Goal: Task Accomplishment & Management: Manage account settings

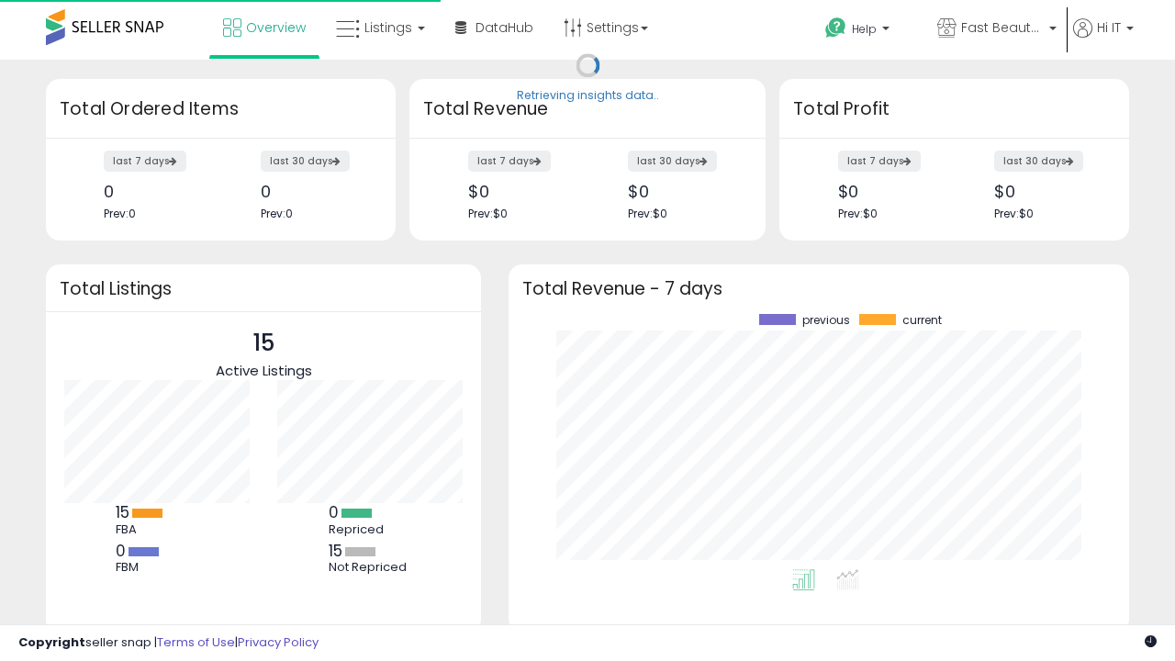
scroll to position [255, 584]
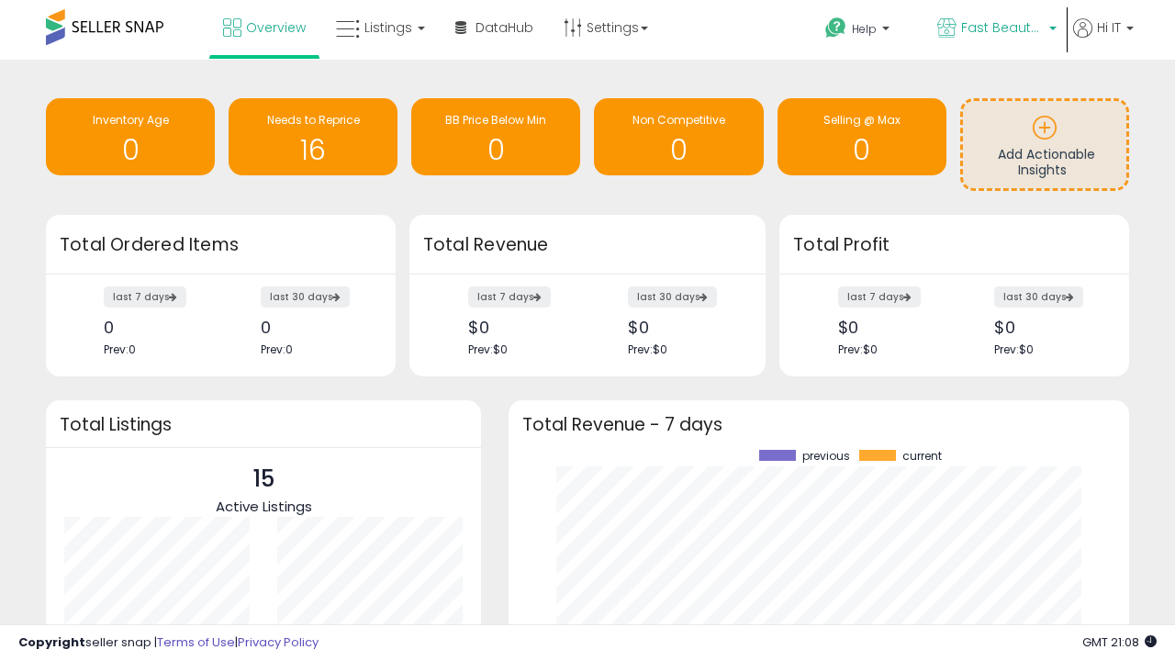
click at [995, 29] on span "Fast Beauty ([GEOGRAPHIC_DATA])" at bounding box center [1002, 27] width 83 height 18
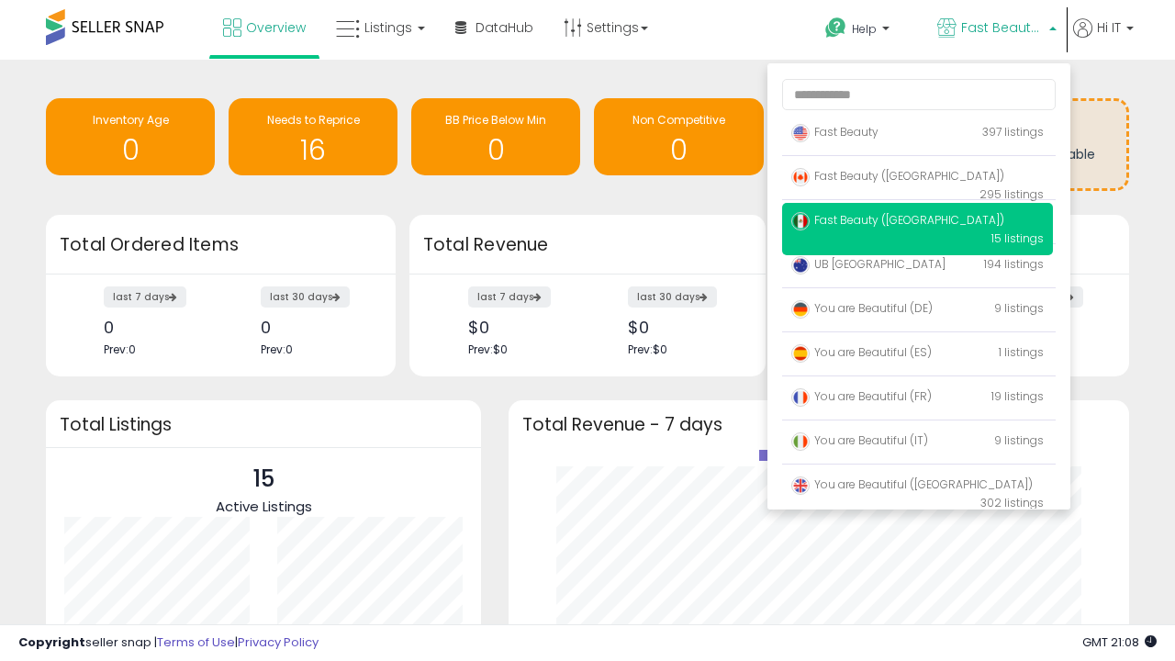
click at [917, 443] on span "You are Beautiful (IT)" at bounding box center [859, 440] width 137 height 16
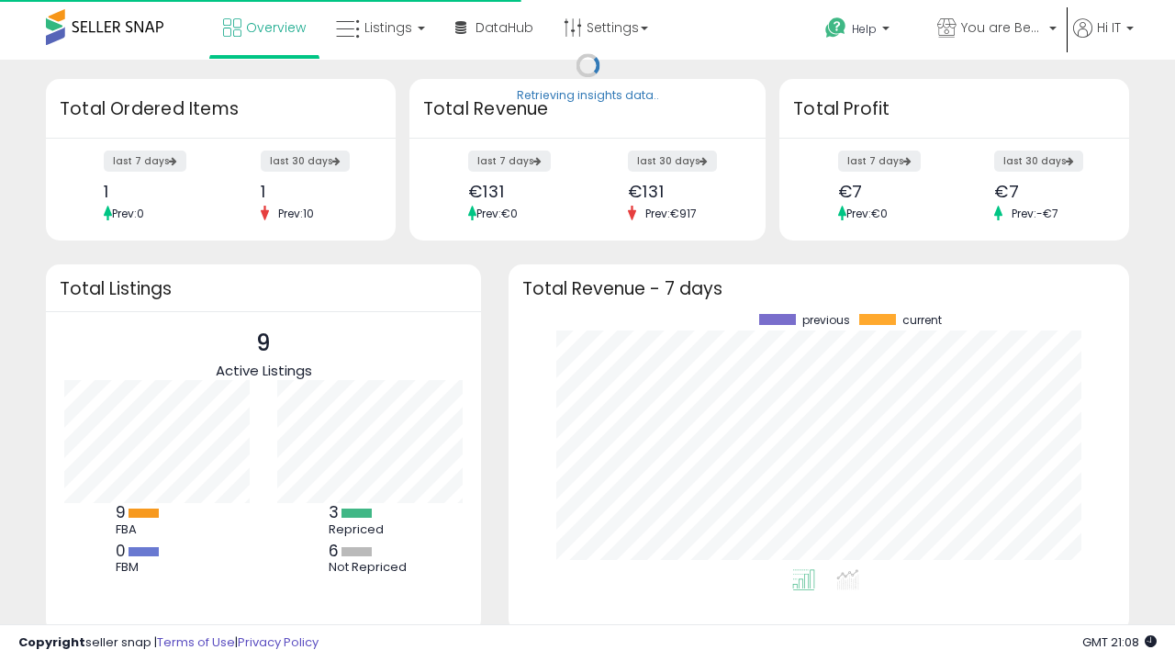
scroll to position [255, 584]
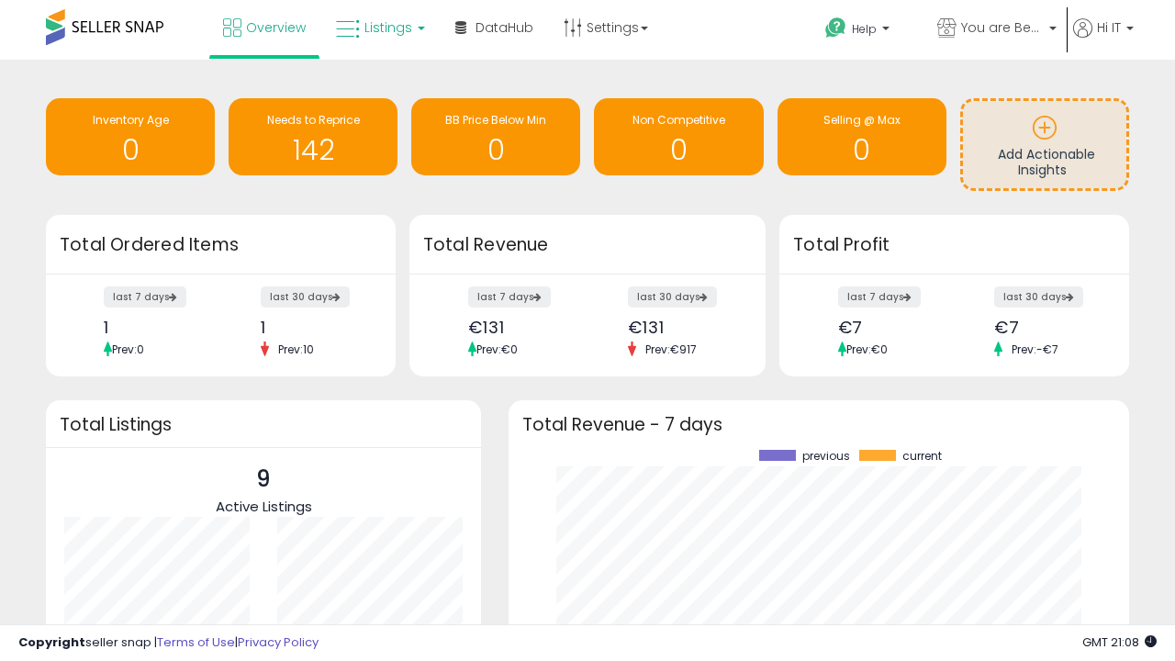
click at [378, 28] on span "Listings" at bounding box center [388, 27] width 48 height 18
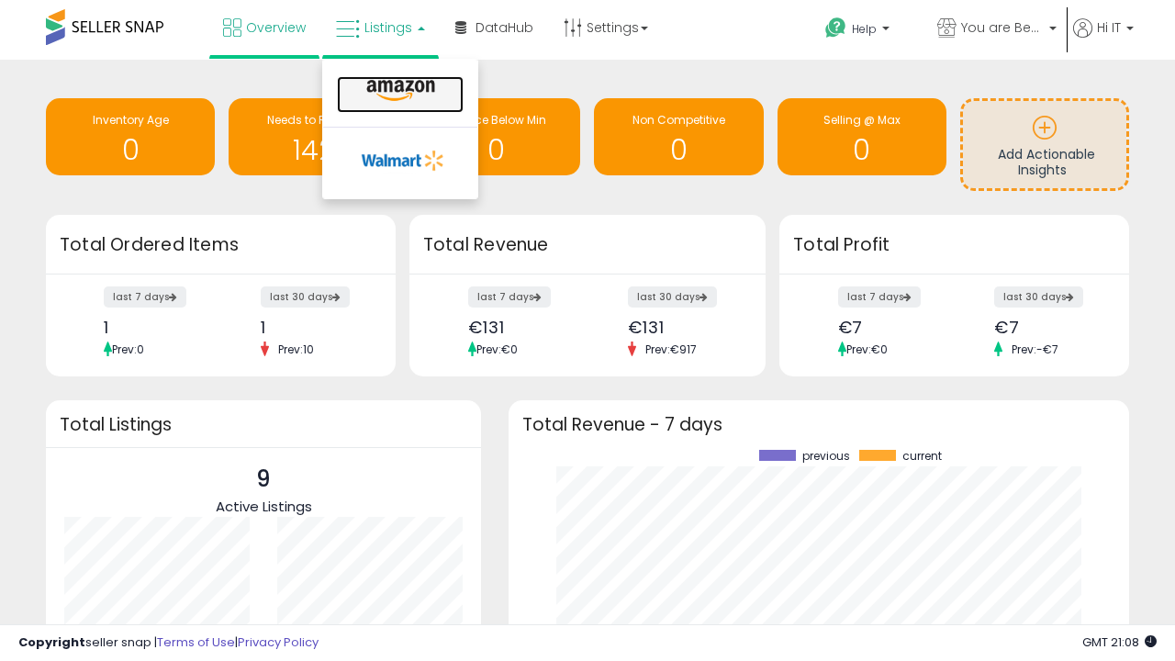
click at [398, 91] on icon at bounding box center [401, 91] width 80 height 24
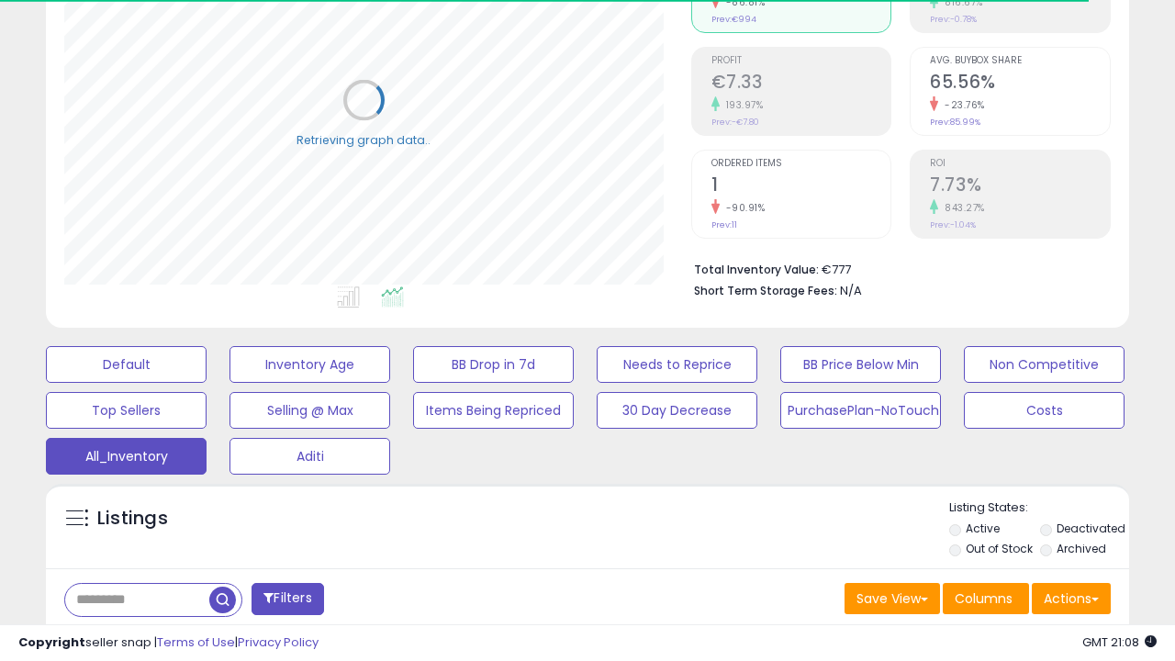
click at [130, 638] on span "Last 30 Days" at bounding box center [134, 647] width 80 height 18
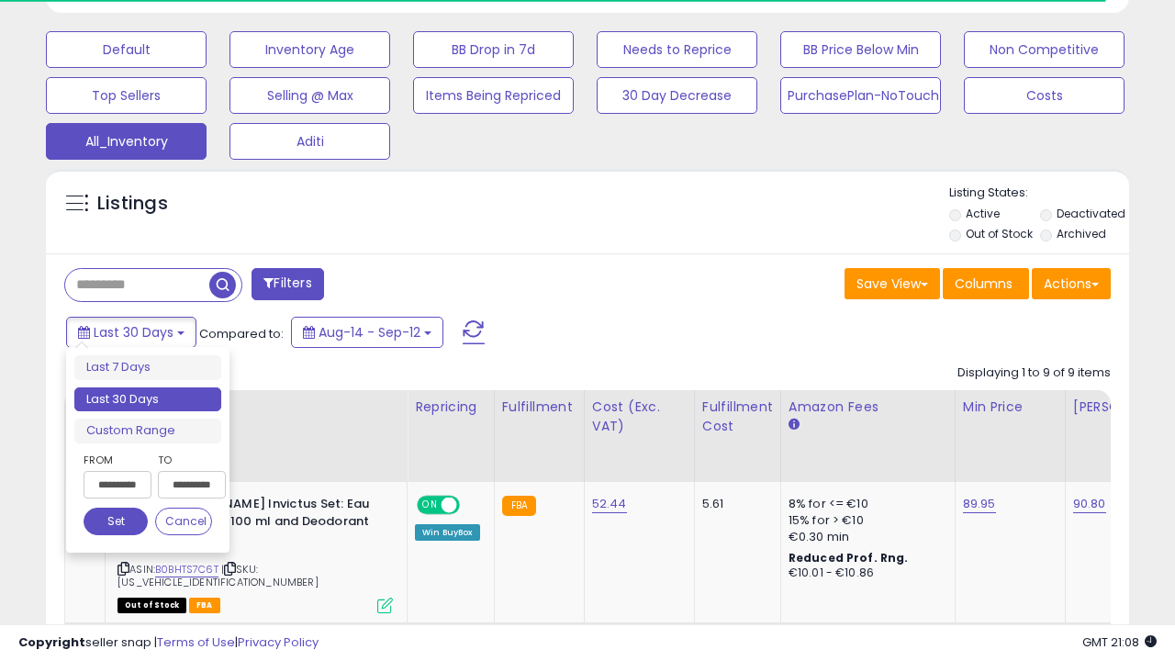
click at [148, 399] on li "Last 30 Days" at bounding box center [147, 399] width 147 height 25
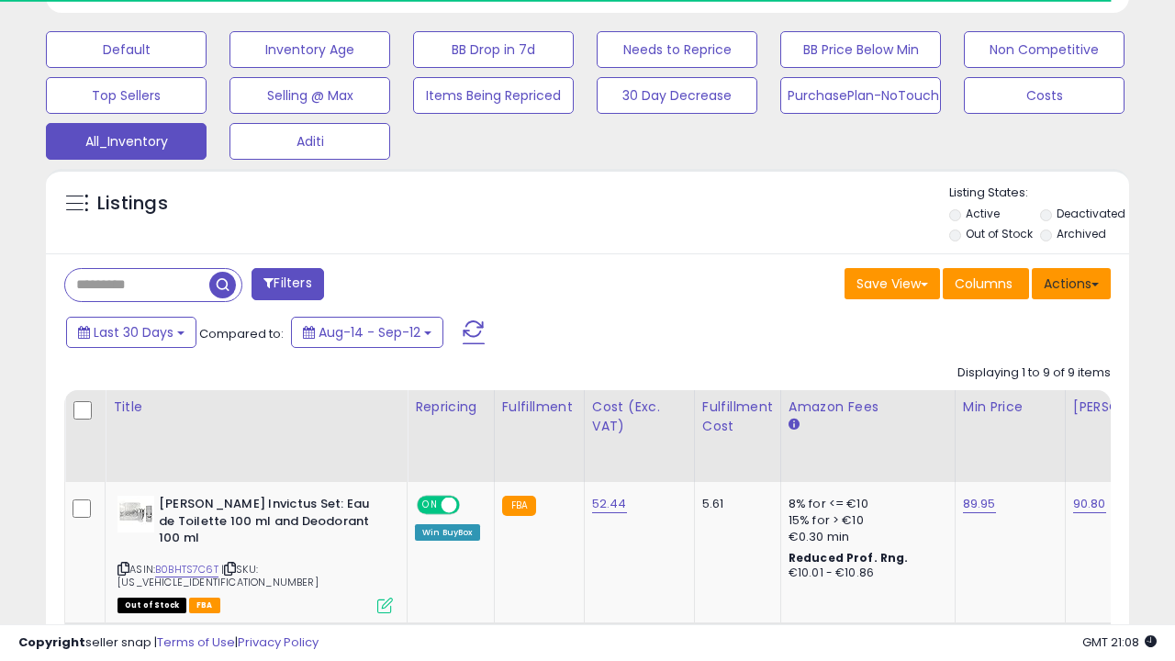
click at [1071, 282] on button "Actions" at bounding box center [1071, 283] width 79 height 31
